Goal: Go to known website: Access a specific website the user already knows

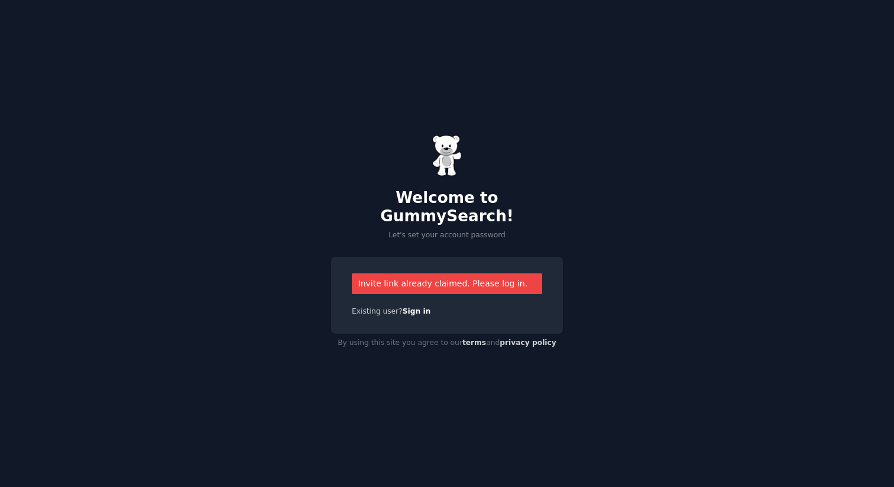
click at [458, 276] on div "Invite link already claimed. Please log in." at bounding box center [447, 283] width 190 height 21
click at [419, 307] on link "Sign in" at bounding box center [417, 311] width 28 height 8
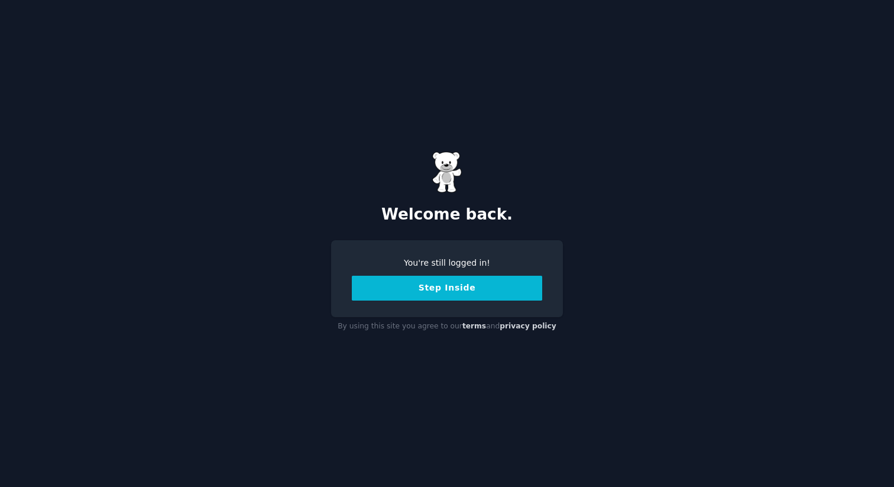
click at [451, 286] on button "Step Inside" at bounding box center [447, 288] width 190 height 25
